Goal: Task Accomplishment & Management: Use online tool/utility

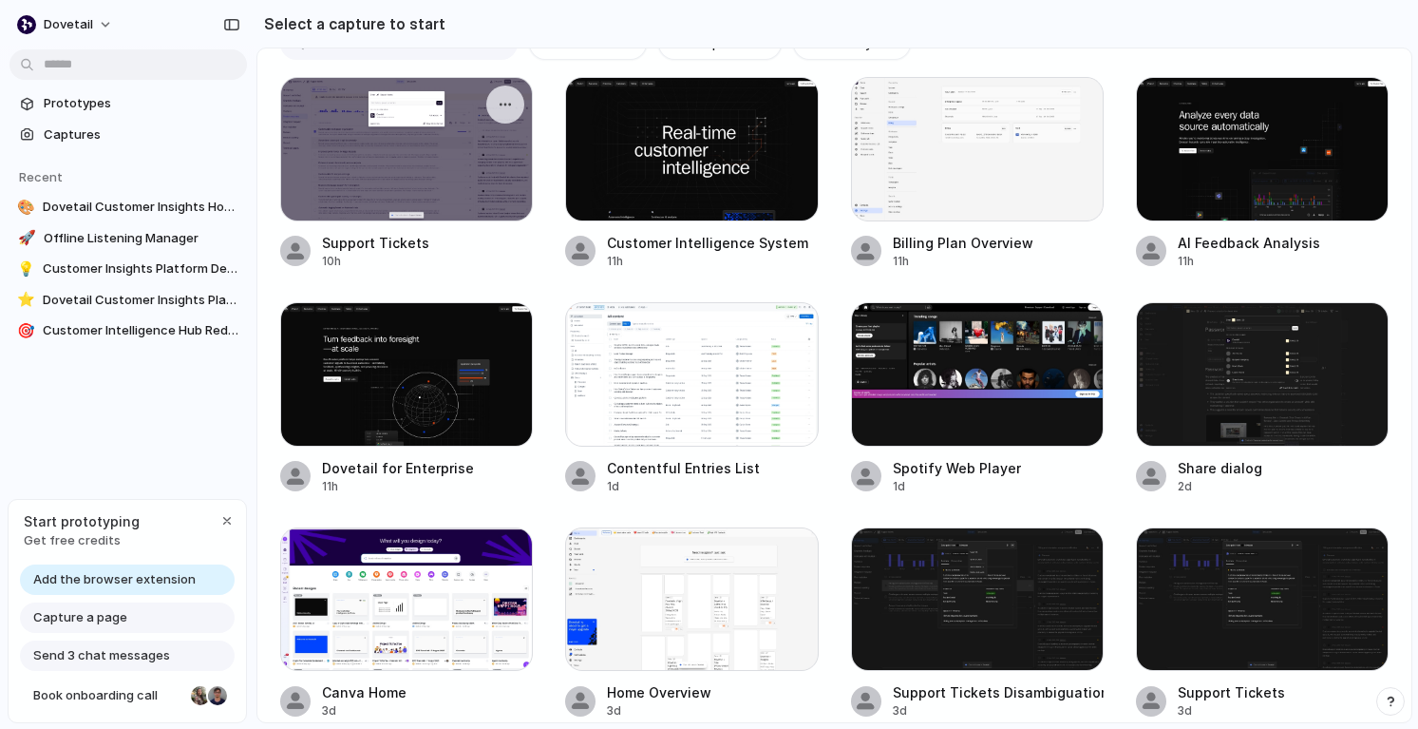
scroll to position [45, 0]
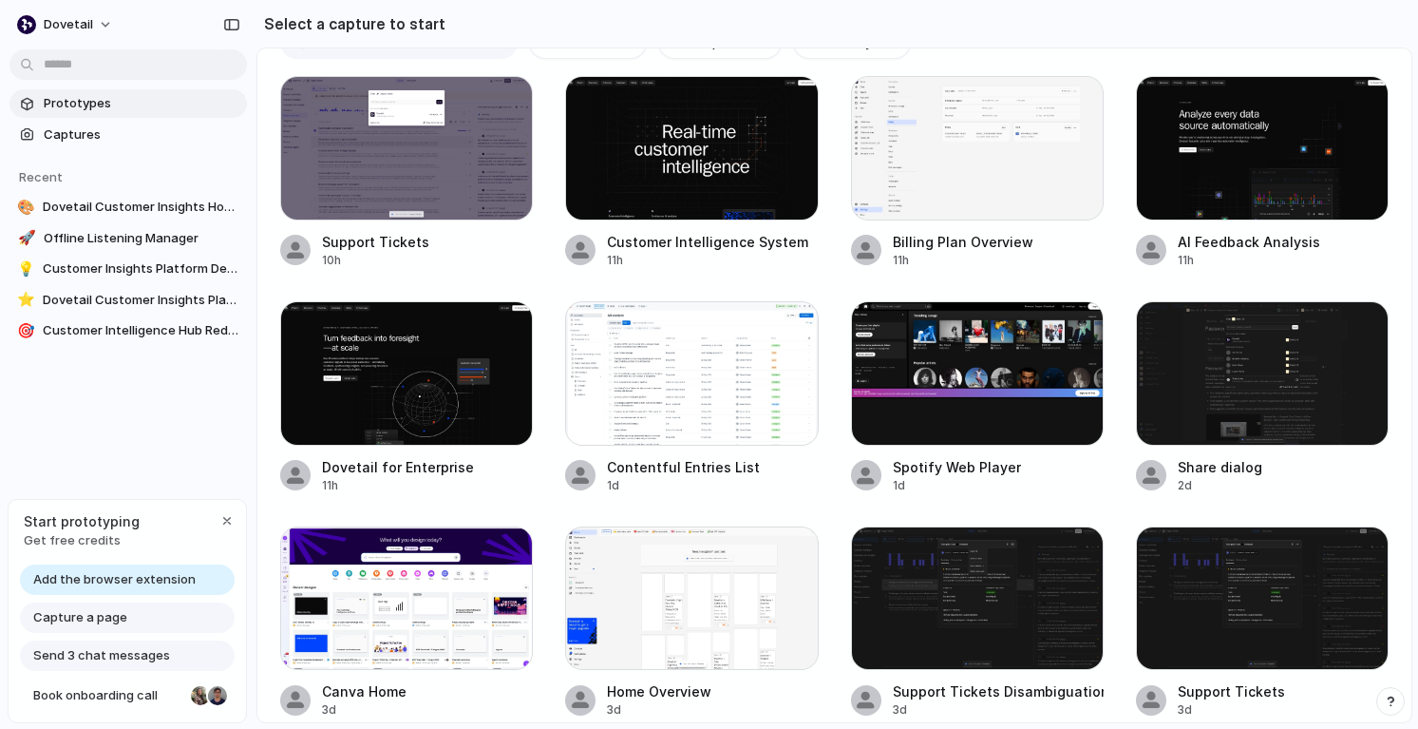
click at [143, 107] on span "Prototypes" at bounding box center [142, 103] width 196 height 19
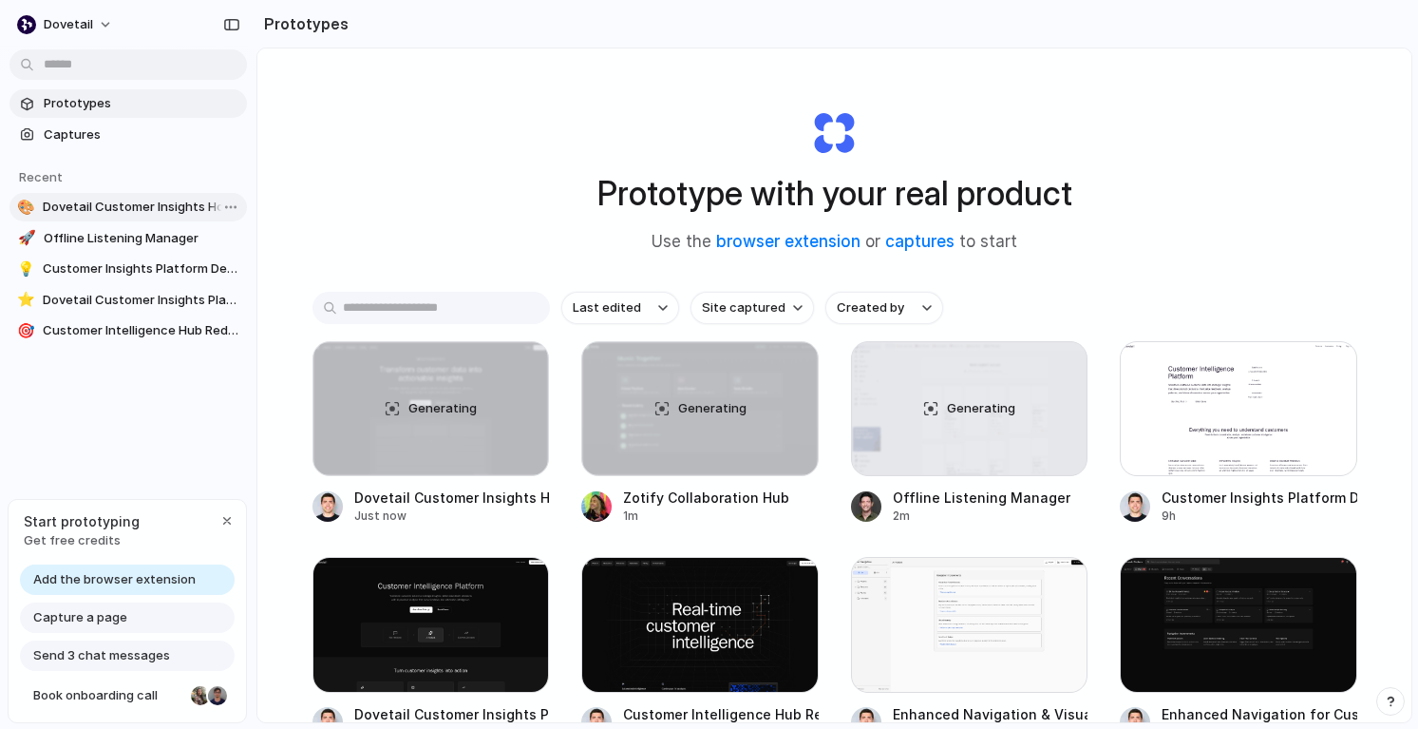
click at [134, 217] on link "🎨 Dovetail Customer Insights Homepage" at bounding box center [127, 207] width 237 height 28
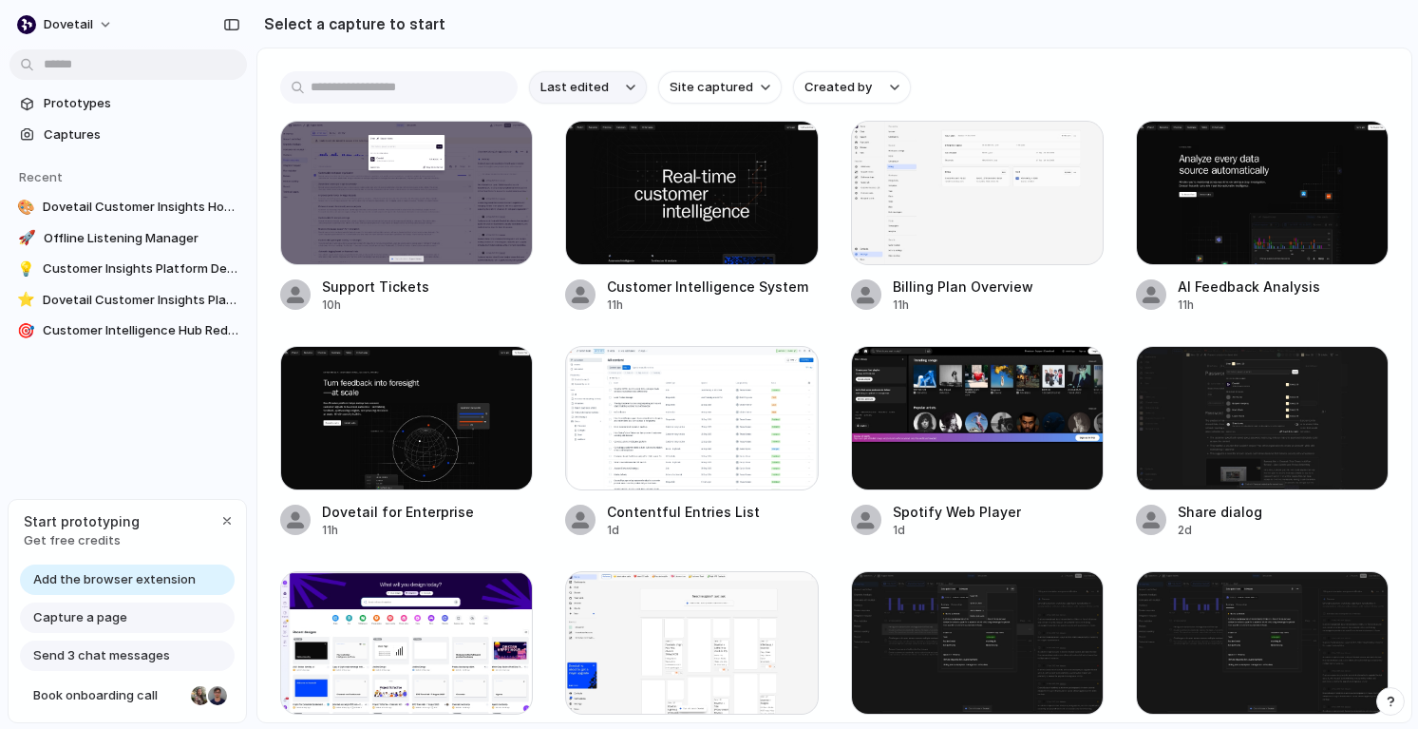
click at [617, 91] on button "Last edited" at bounding box center [588, 87] width 118 height 32
click at [835, 93] on div "Last edited Last created Alphabetical" at bounding box center [709, 364] width 1418 height 729
click at [835, 92] on span "Created by" at bounding box center [838, 87] width 67 height 19
type input "*"
click at [229, 521] on div "All users [PERSON_NAME] [PERSON_NAME] [PERSON_NAME]" at bounding box center [709, 364] width 1418 height 729
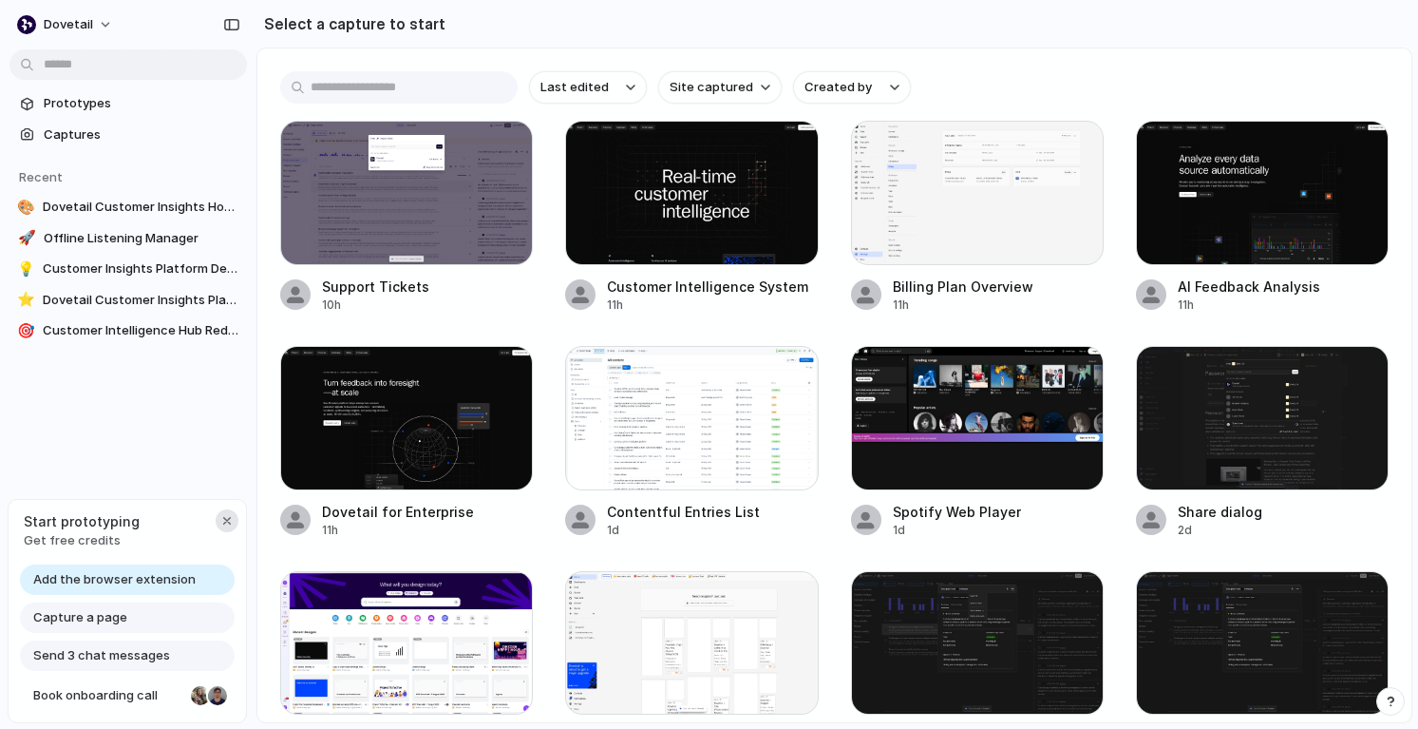
click at [229, 513] on div "button" at bounding box center [226, 520] width 15 height 15
